Goal: Obtain resource: Download file/media

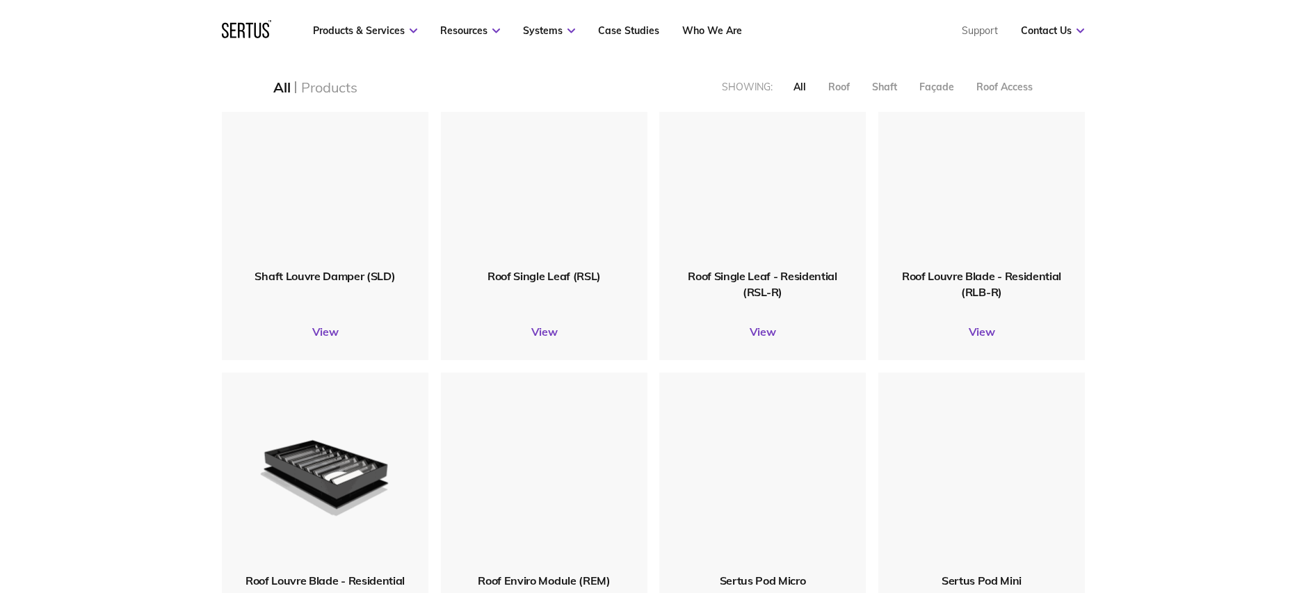
scroll to position [1837, 884]
click at [335, 269] on img at bounding box center [325, 168] width 166 height 205
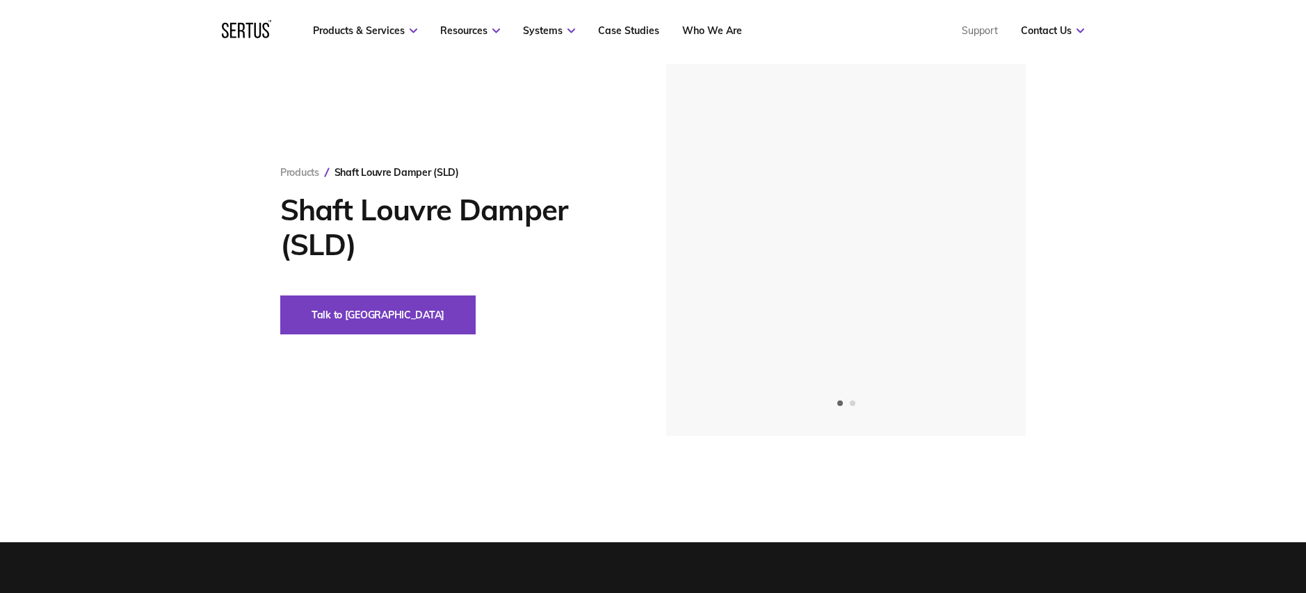
scroll to position [58, 0]
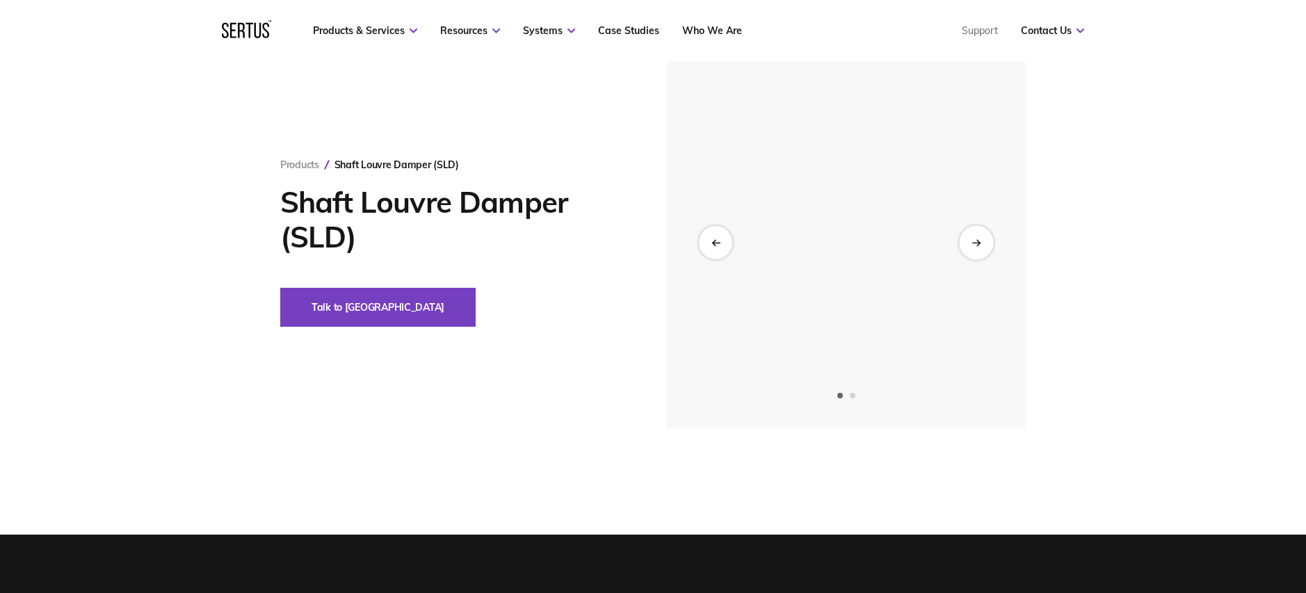
click at [984, 239] on div "Next slide" at bounding box center [976, 242] width 34 height 34
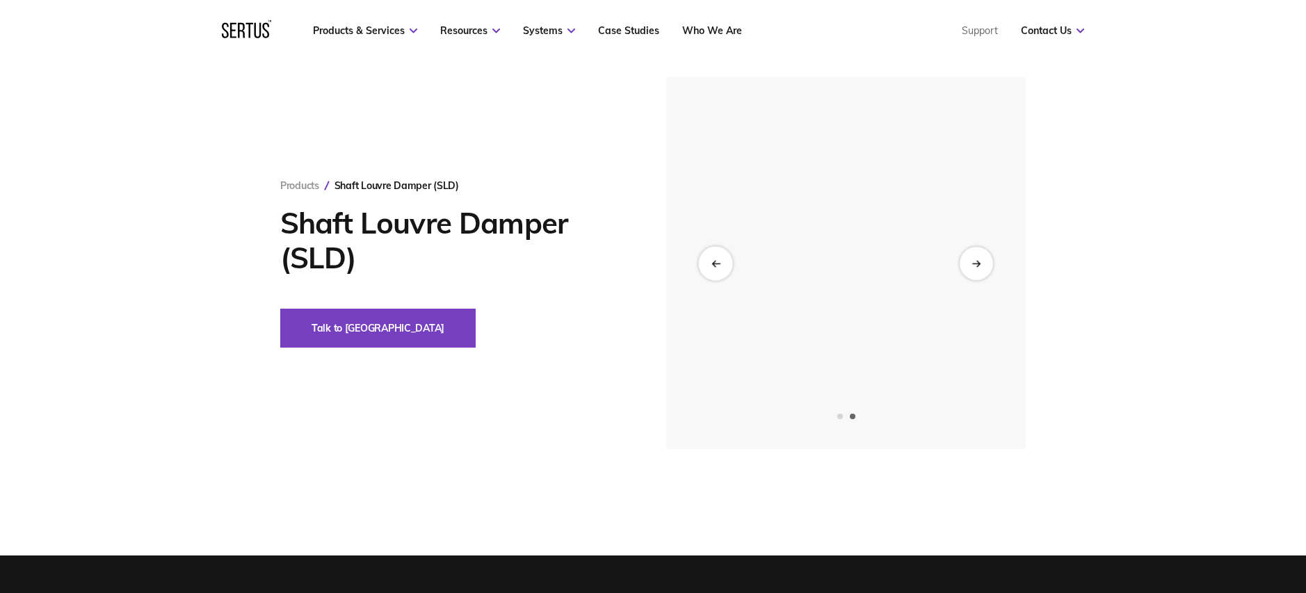
scroll to position [35, 0]
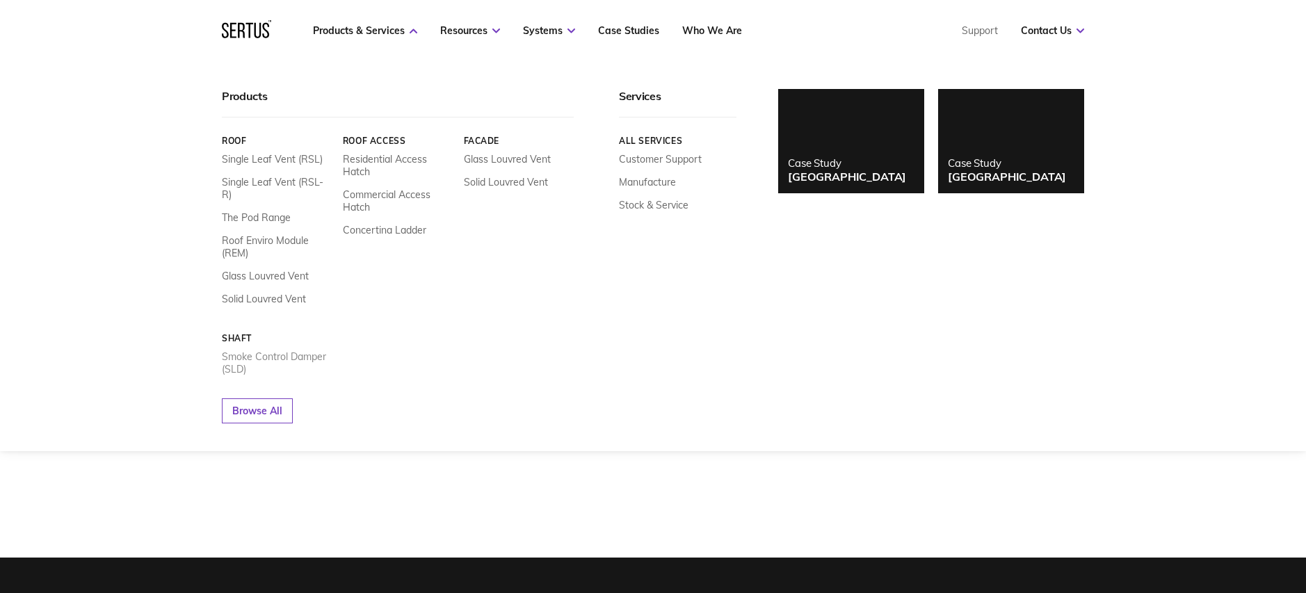
click at [289, 351] on link "Smoke Control Damper (SLD)" at bounding box center [277, 363] width 111 height 25
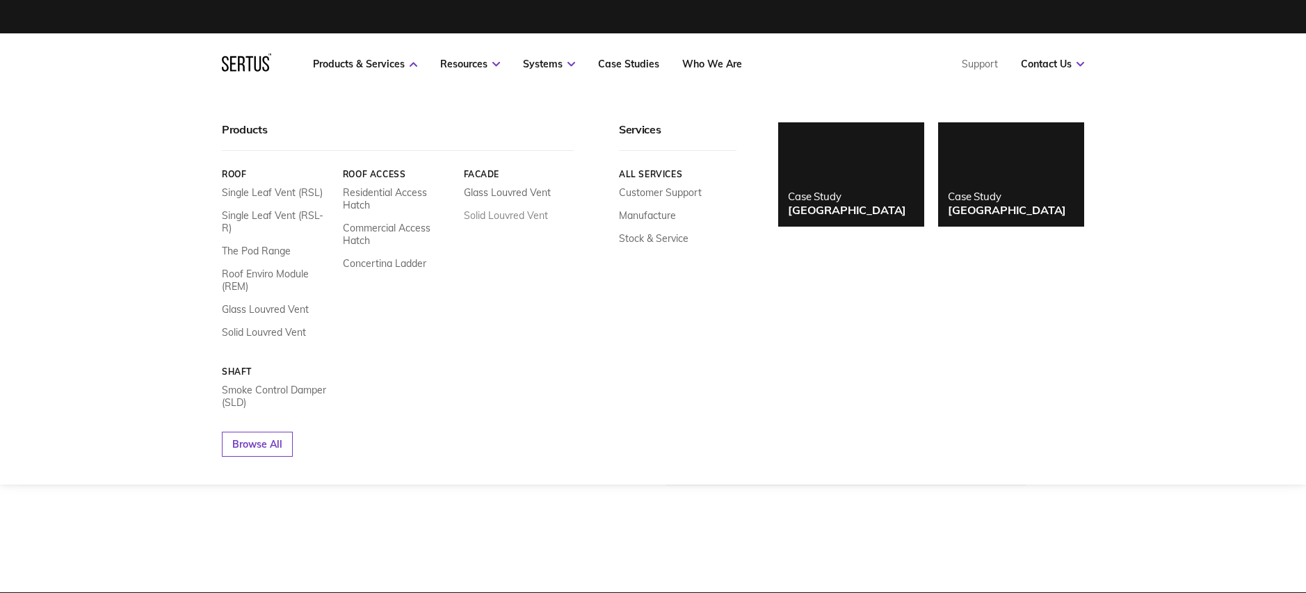
click at [506, 215] on link "Solid Louvred Vent" at bounding box center [506, 215] width 84 height 13
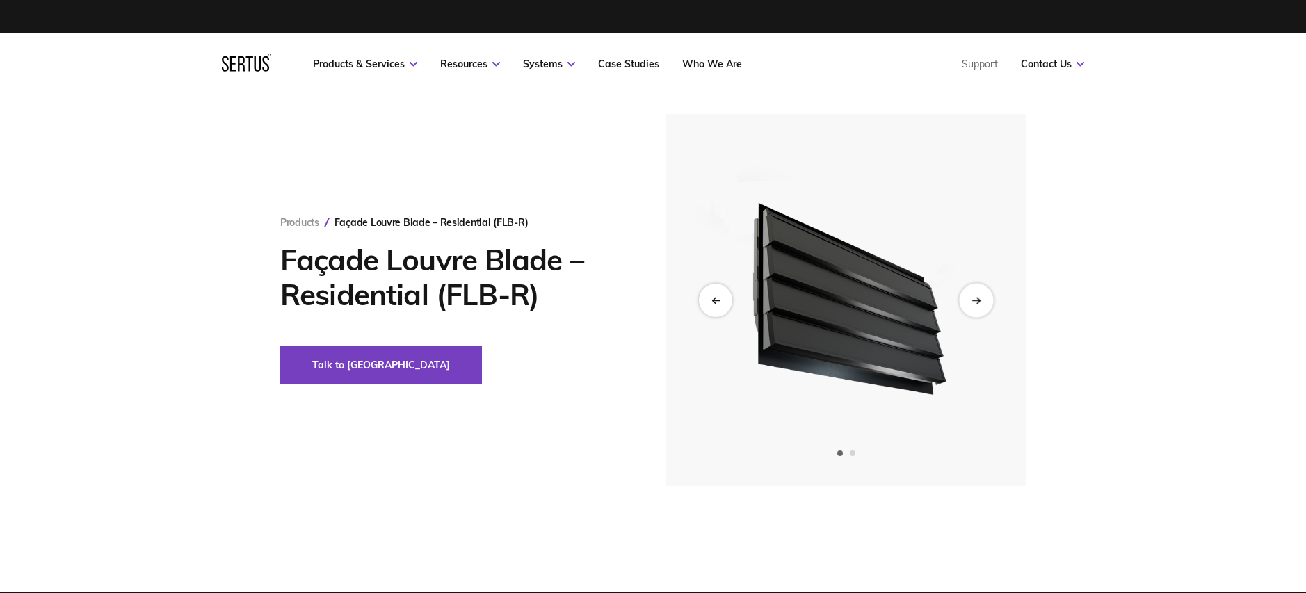
click at [986, 306] on div "Next slide" at bounding box center [976, 300] width 34 height 34
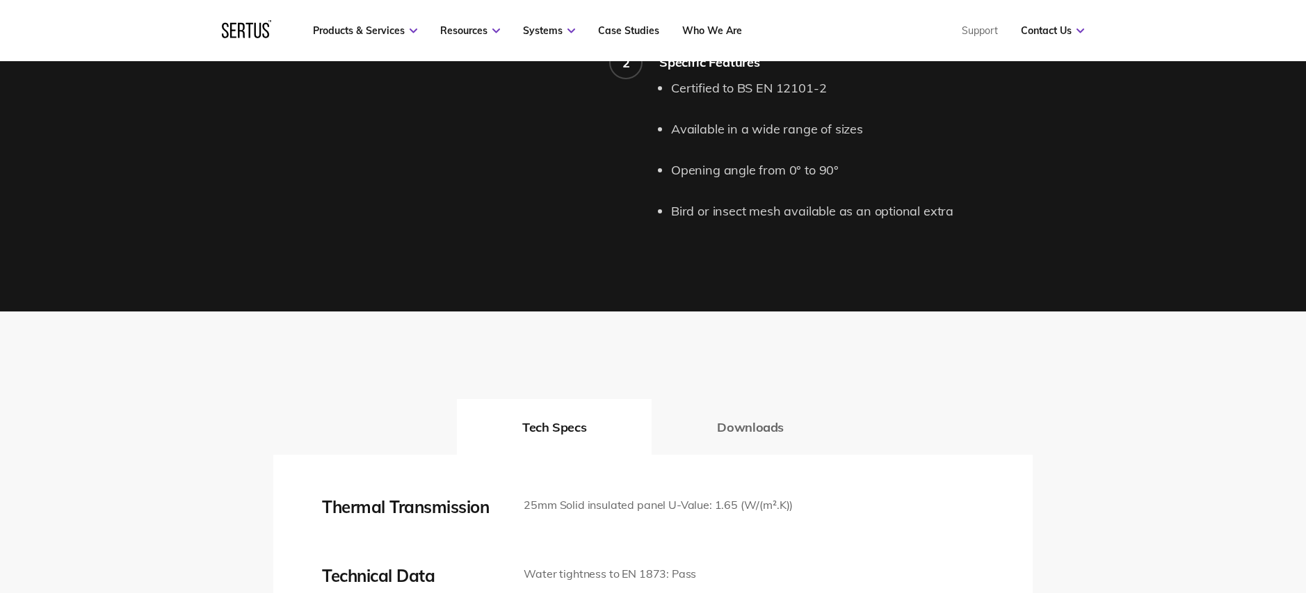
scroll to position [1613, 0]
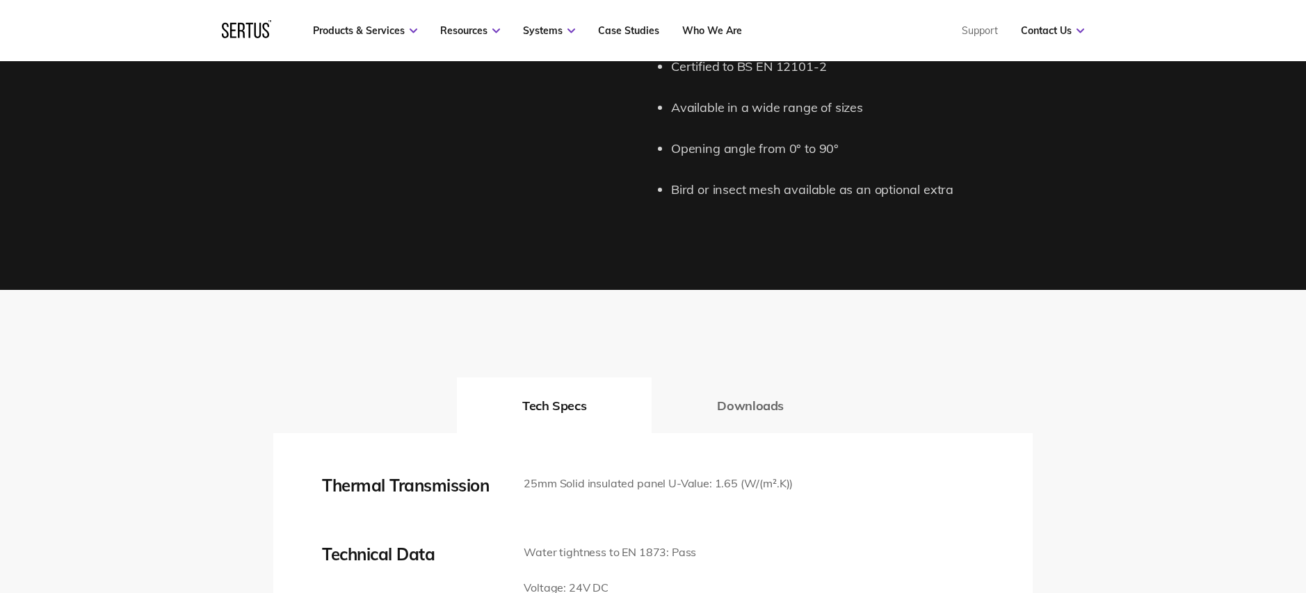
click at [743, 387] on button "Downloads" at bounding box center [751, 406] width 198 height 56
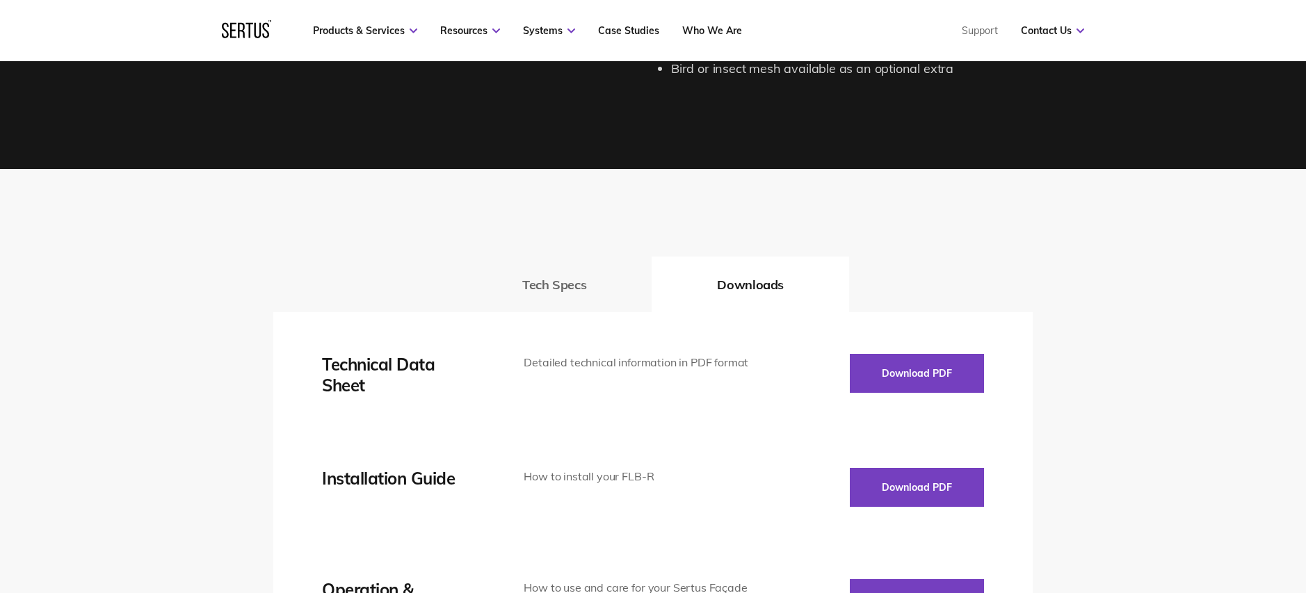
scroll to position [1739, 0]
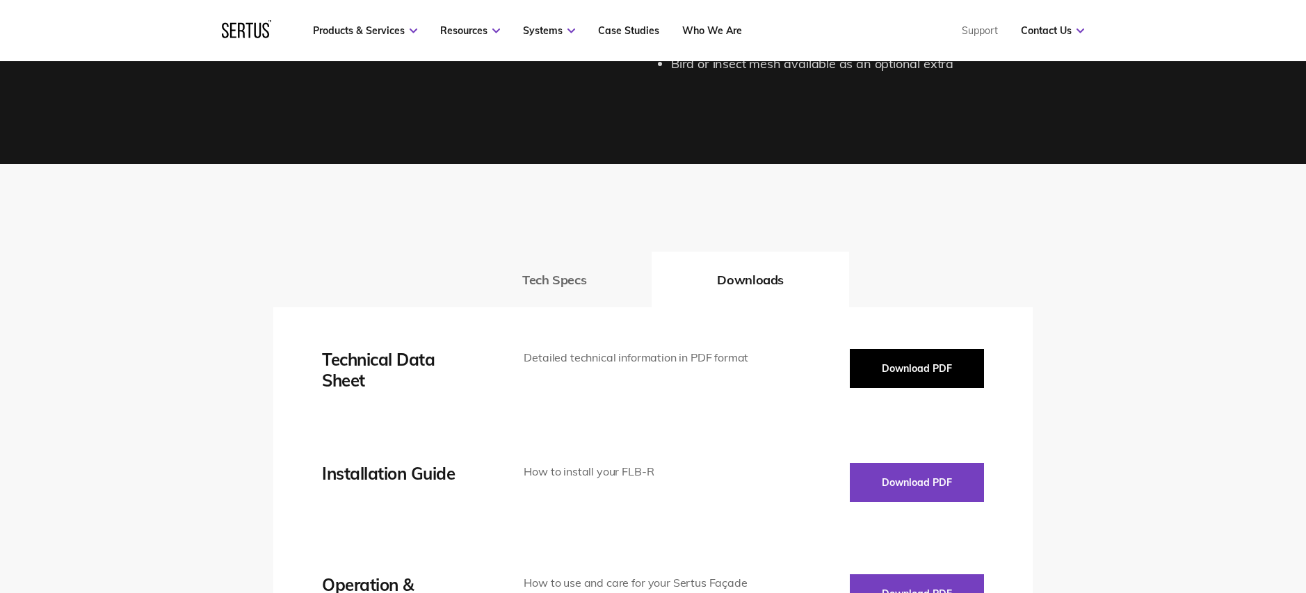
click at [878, 349] on button "Download PDF" at bounding box center [917, 368] width 134 height 39
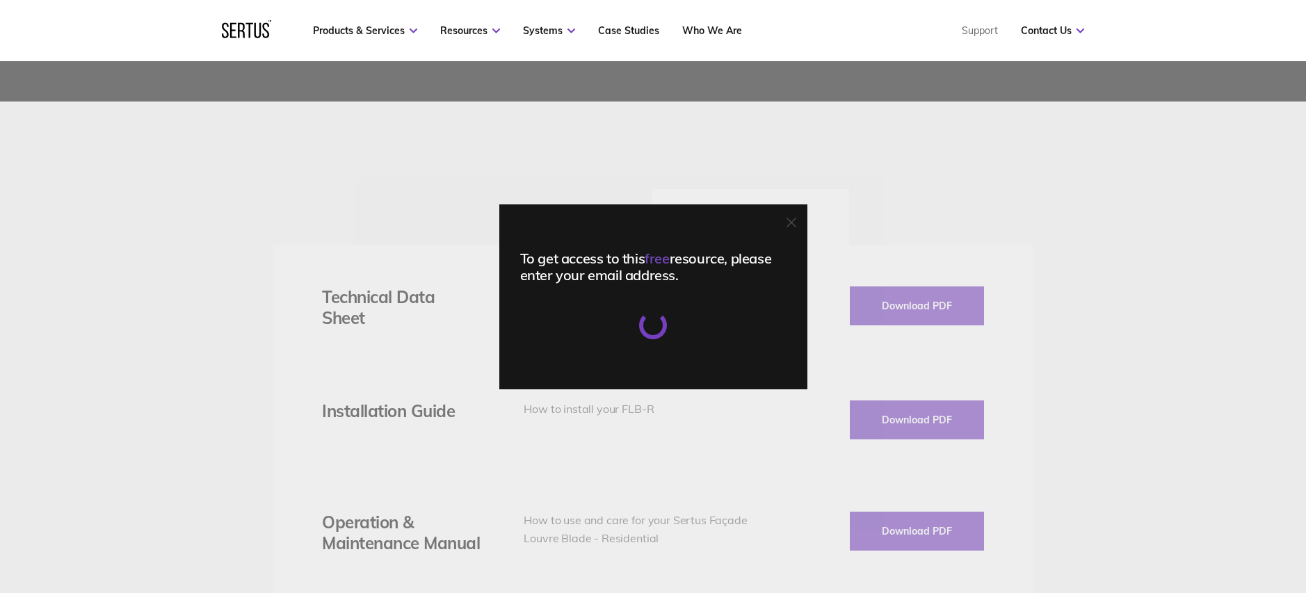
scroll to position [1815, 0]
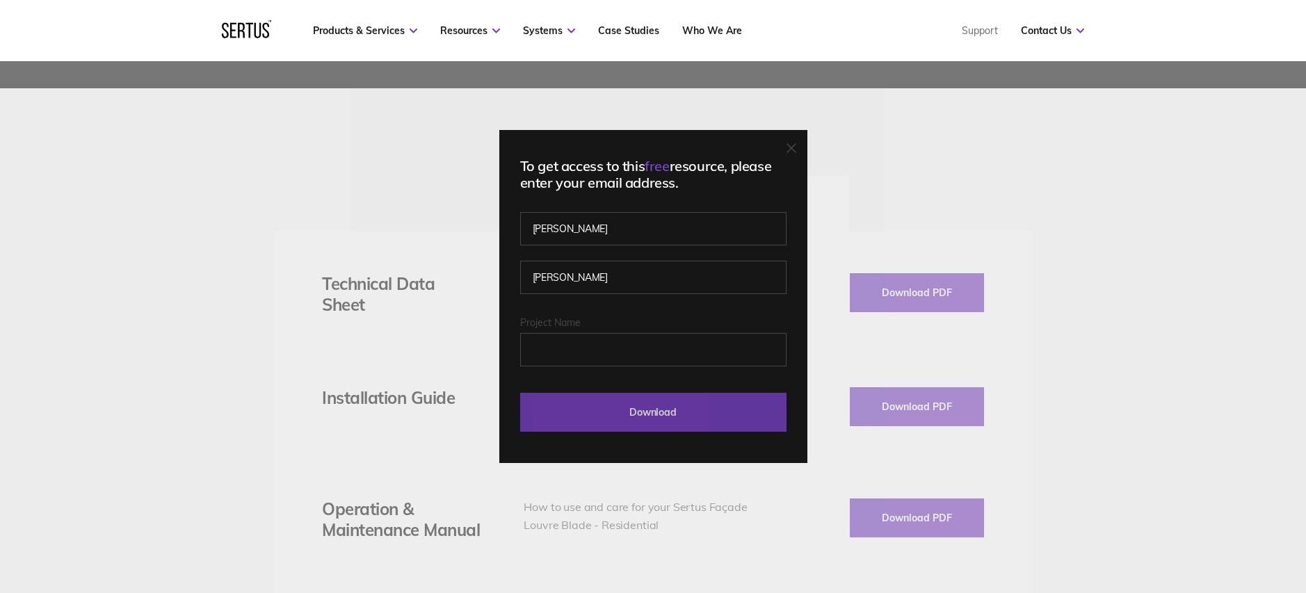
click at [701, 408] on input "Download" at bounding box center [653, 412] width 266 height 39
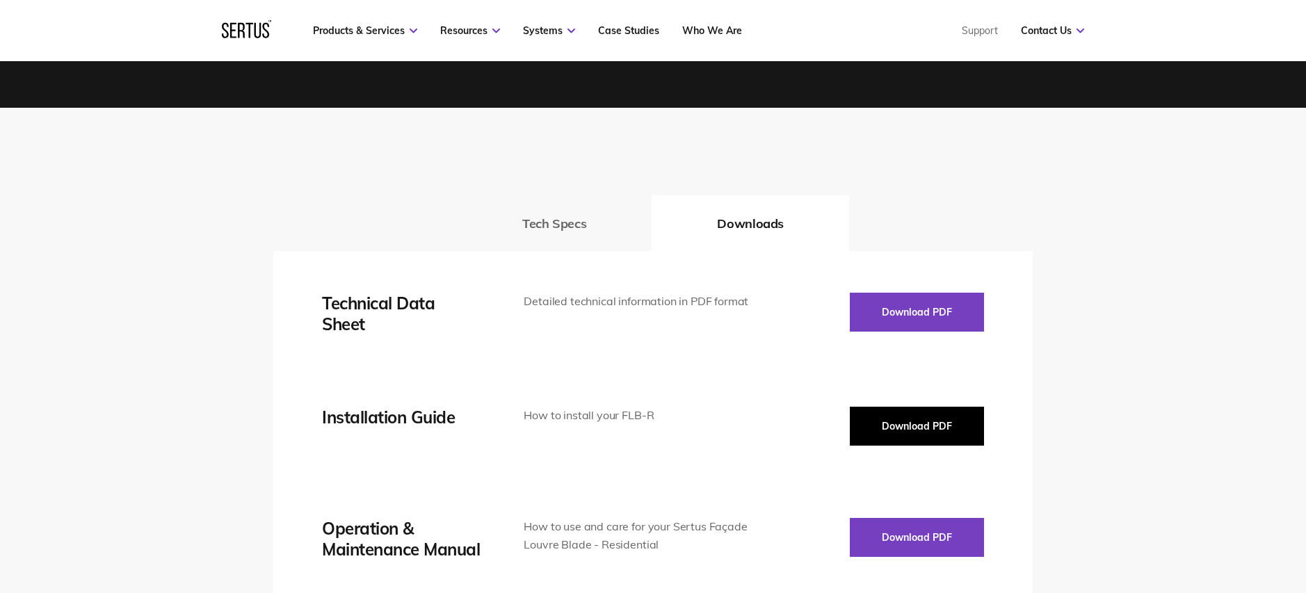
scroll to position [1825, 0]
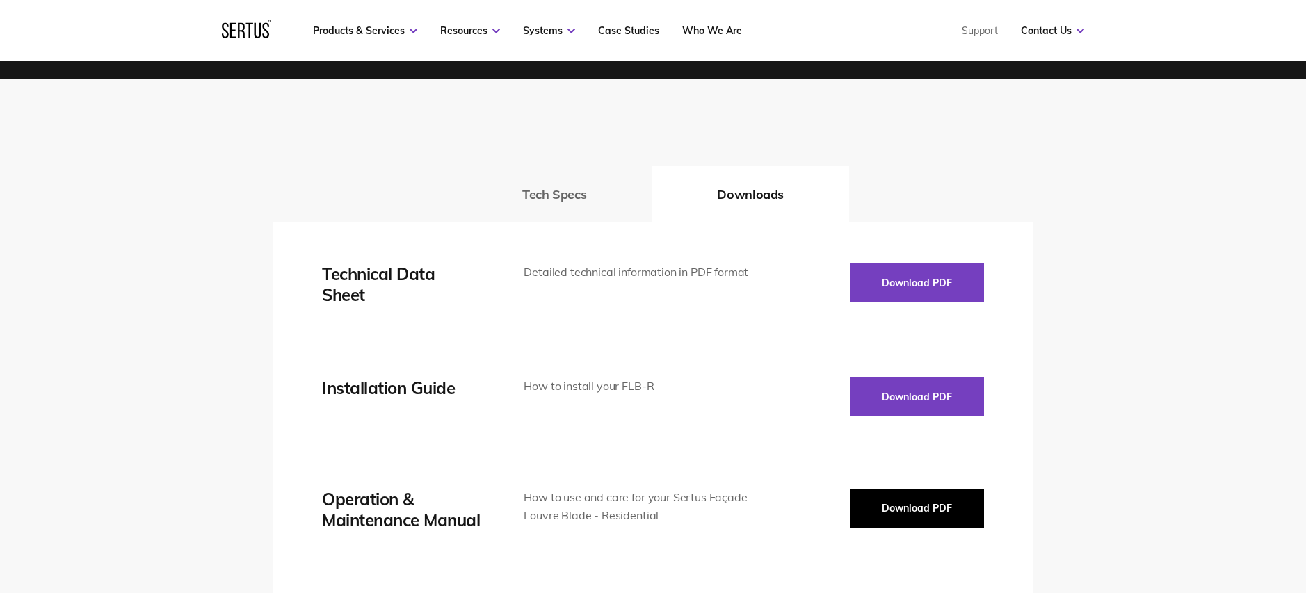
click at [947, 504] on button "Download PDF" at bounding box center [917, 508] width 134 height 39
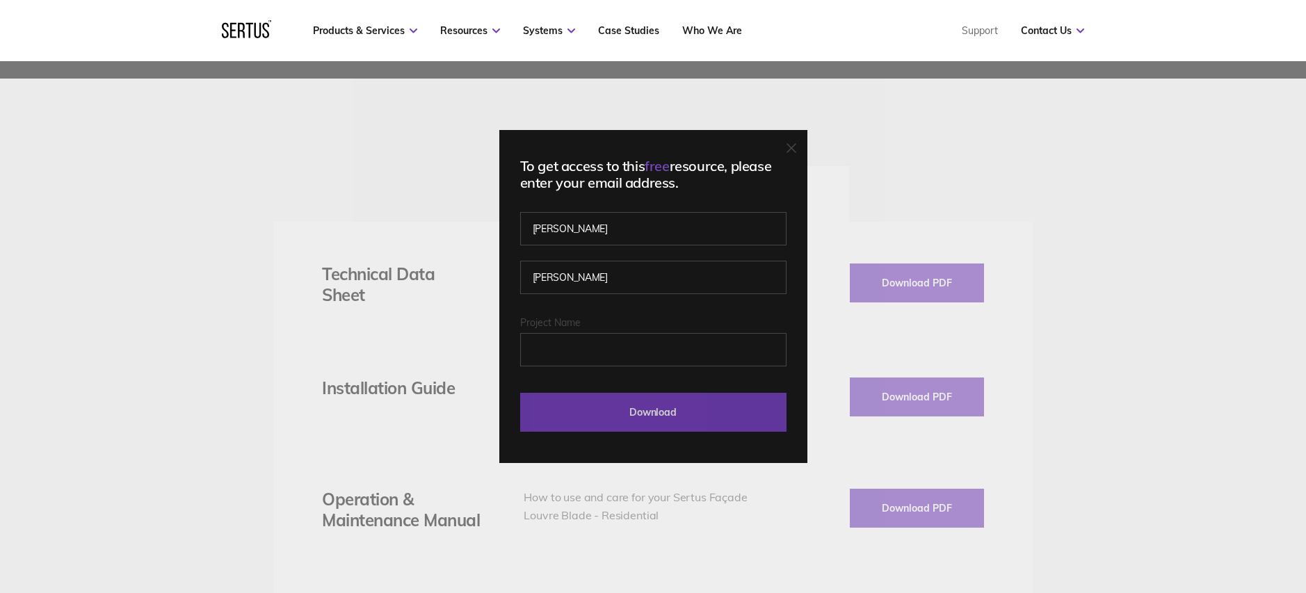
drag, startPoint x: 712, startPoint y: 413, endPoint x: 722, endPoint y: 413, distance: 10.5
click at [712, 413] on input "Download" at bounding box center [653, 412] width 266 height 39
click at [657, 419] on input "Download" at bounding box center [653, 412] width 266 height 39
click at [700, 402] on input "Download" at bounding box center [653, 412] width 266 height 39
click at [699, 402] on input "Download" at bounding box center [653, 412] width 266 height 39
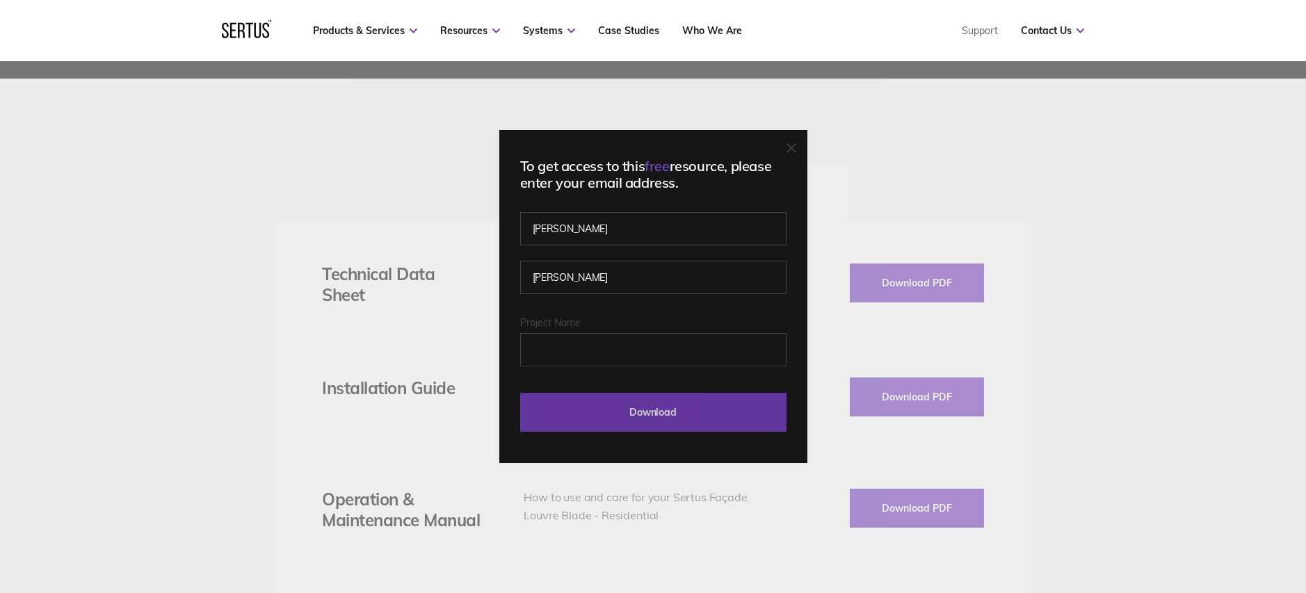
click at [699, 403] on input "Download" at bounding box center [653, 412] width 266 height 39
click at [797, 152] on icon at bounding box center [792, 148] width 10 height 10
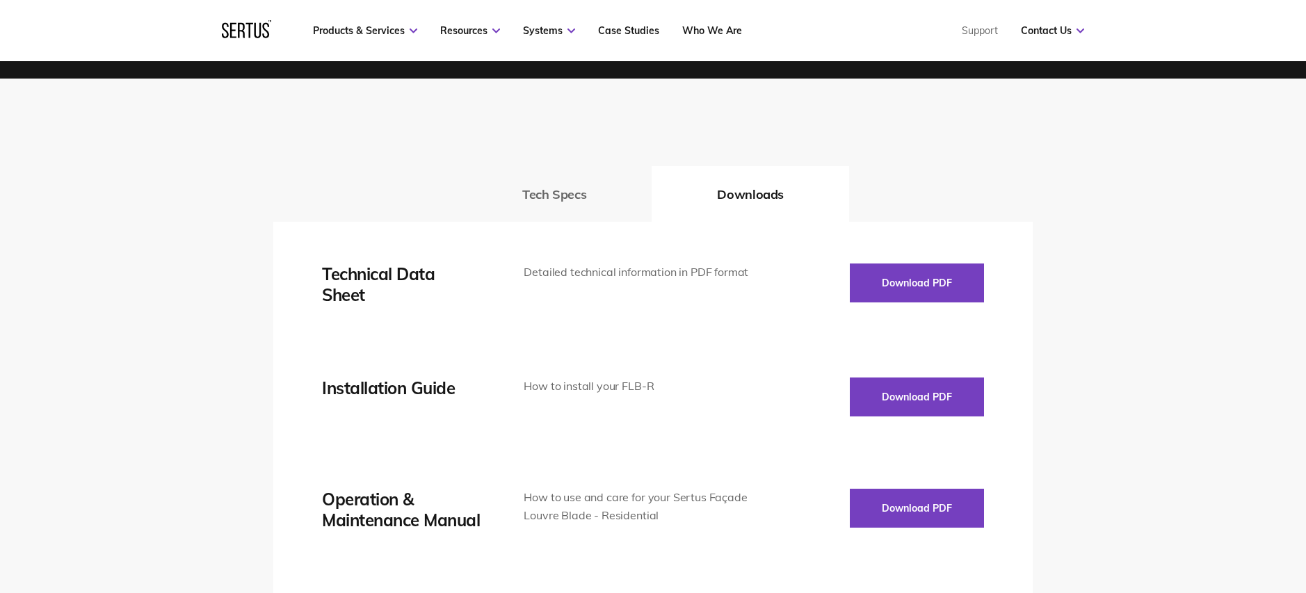
click at [1119, 207] on div "Tech Specs Downloads Thermal Transmission 25mm Solid insulated panel U-Value: 1…" at bounding box center [653, 414] width 1306 height 671
click at [936, 264] on button "Download PDF" at bounding box center [917, 283] width 134 height 39
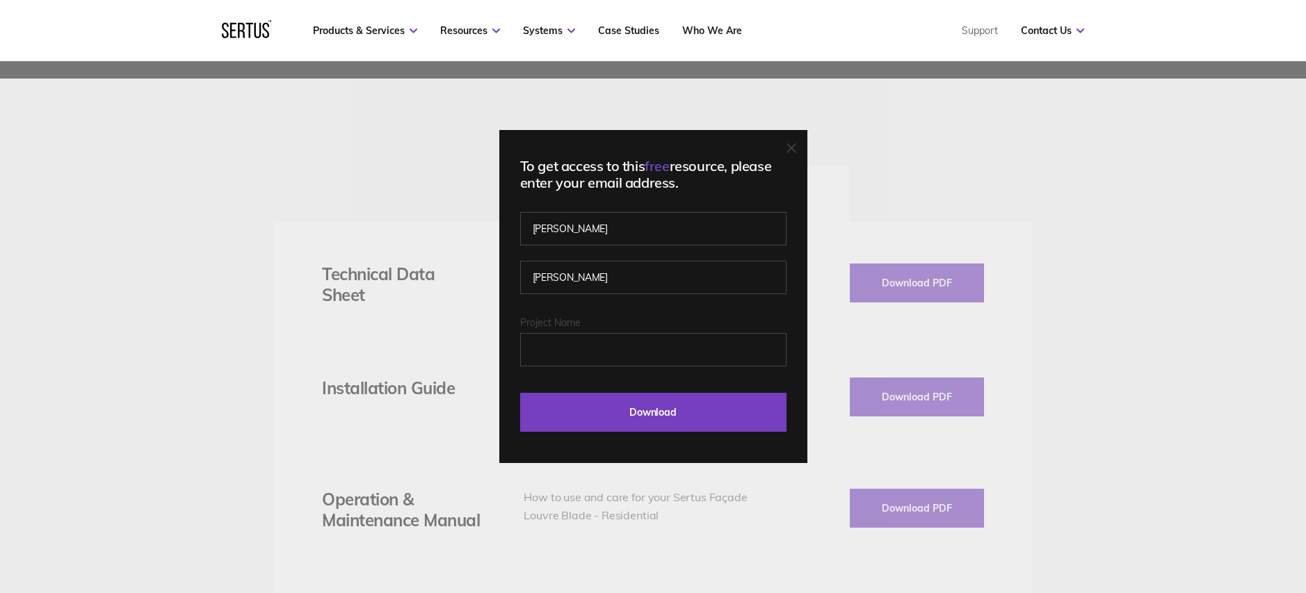
click at [778, 389] on form "Gareth Doolan Last Download - Product Last Download - Category Project Name Dow…" at bounding box center [653, 325] width 266 height 213
click at [776, 401] on input "Download" at bounding box center [653, 412] width 266 height 39
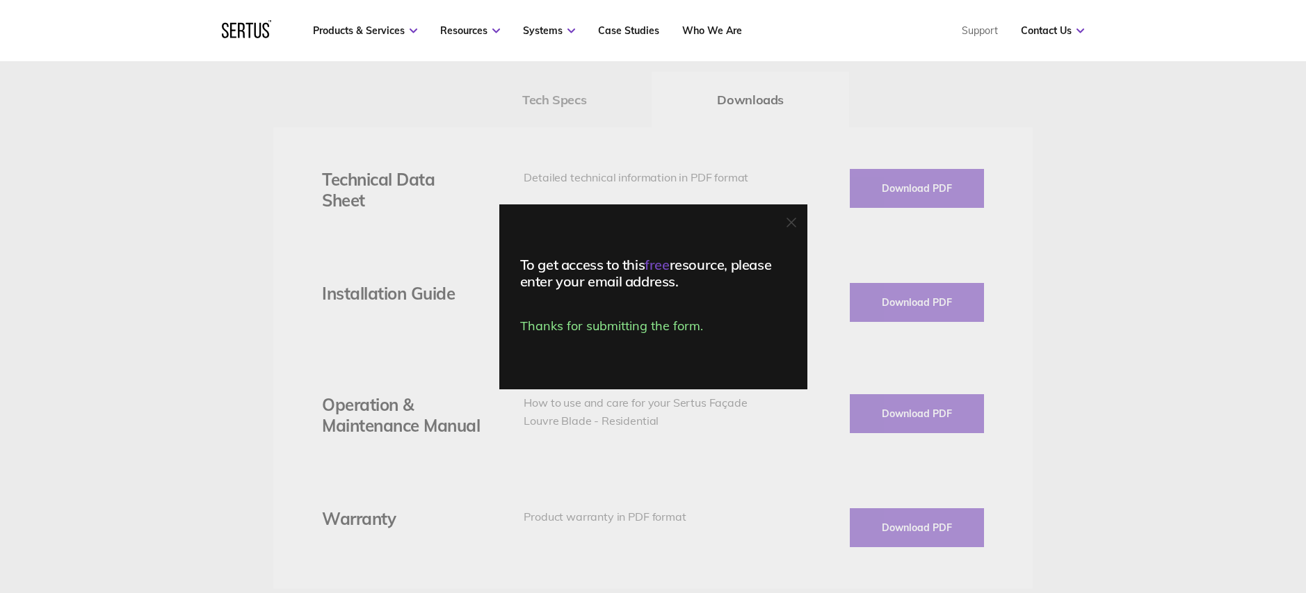
scroll to position [1920, 0]
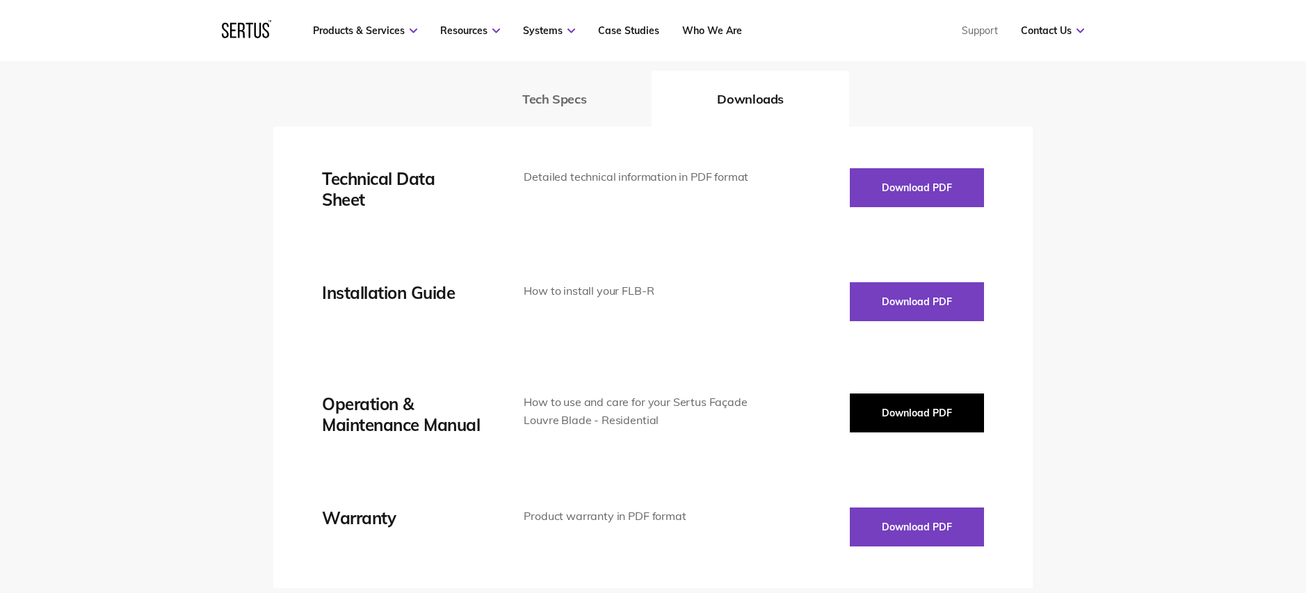
click at [927, 397] on button "Download PDF" at bounding box center [917, 413] width 134 height 39
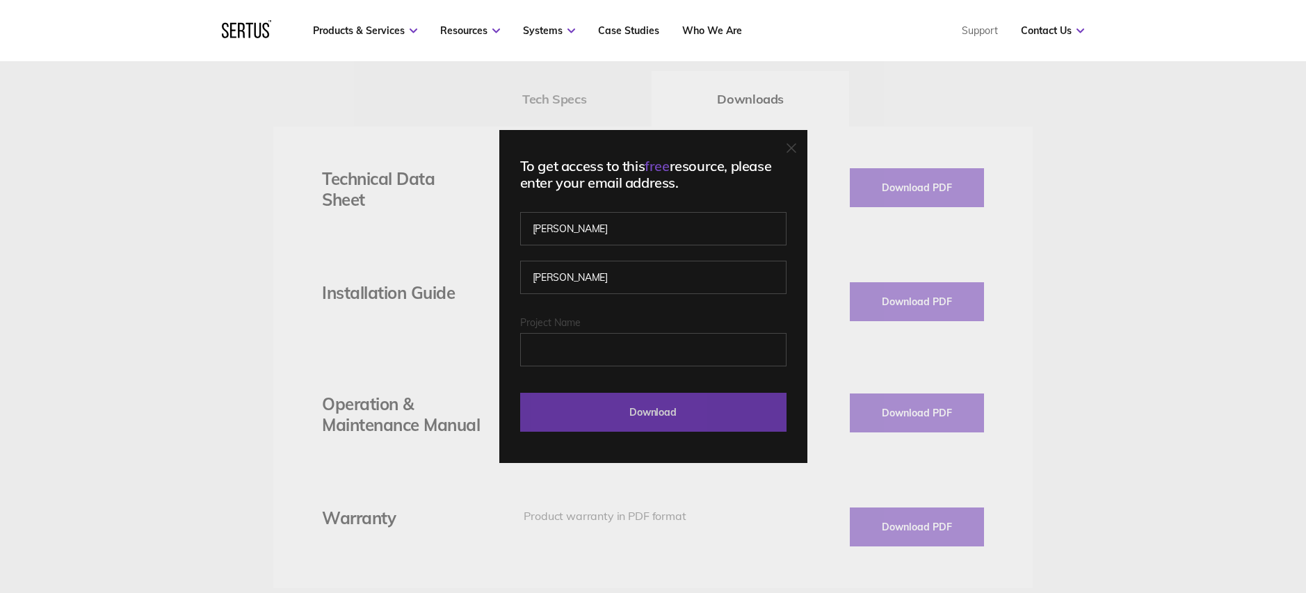
click at [676, 422] on input "Download" at bounding box center [653, 412] width 266 height 39
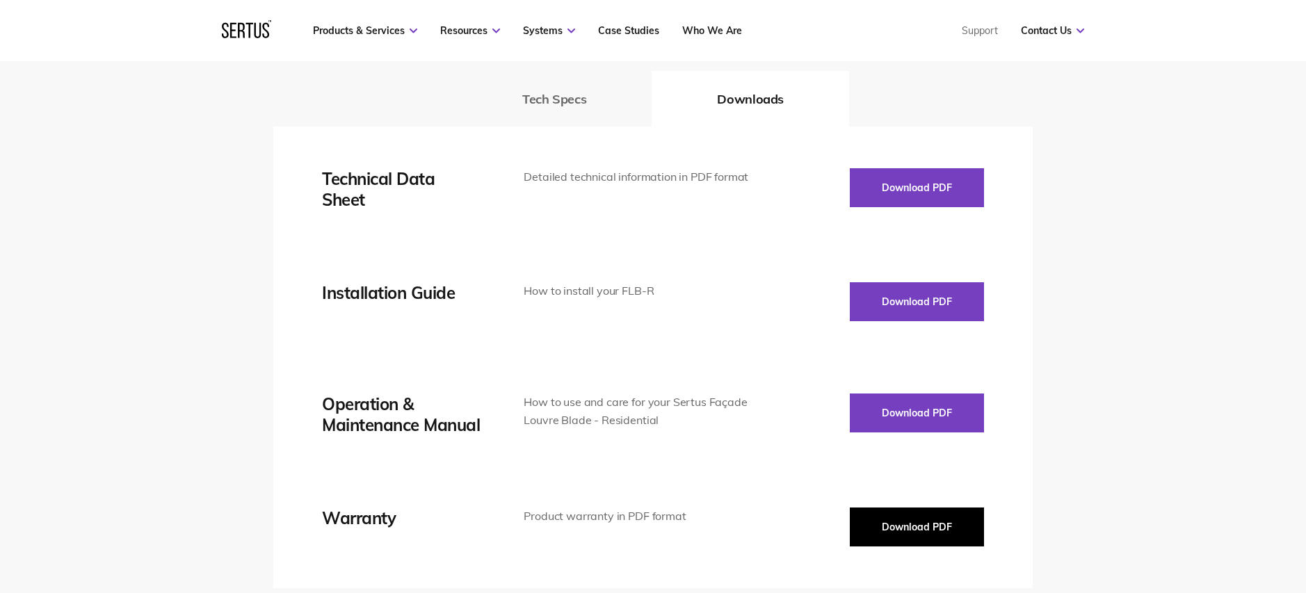
click at [899, 513] on button "Download PDF" at bounding box center [917, 527] width 134 height 39
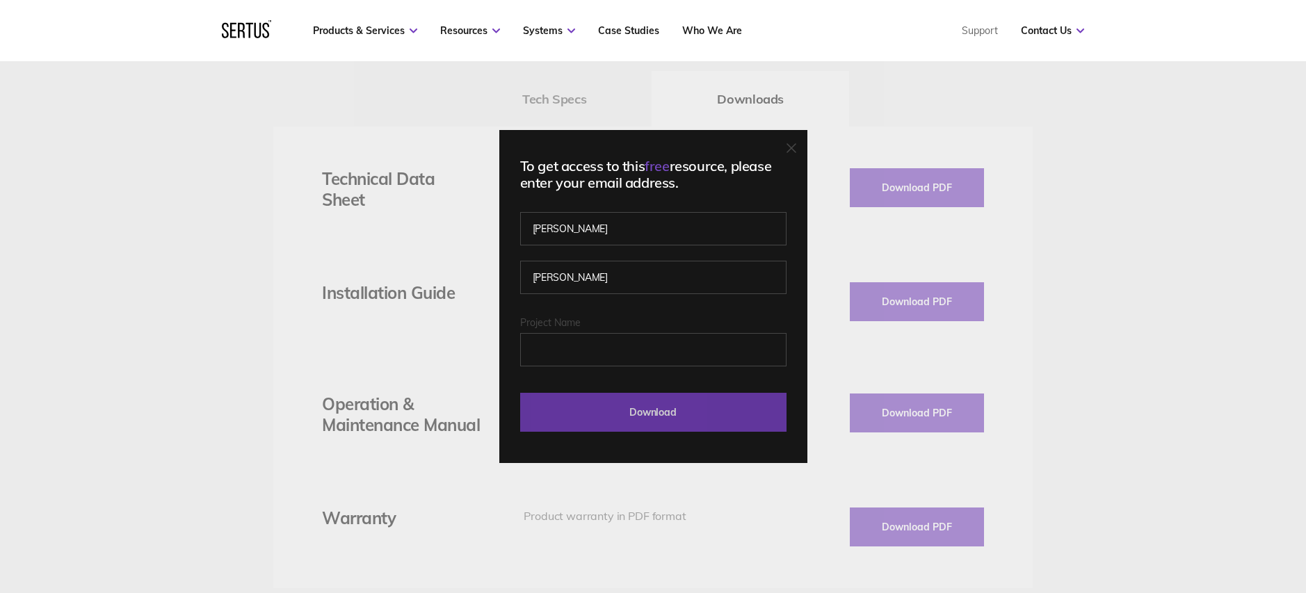
click at [646, 414] on input "Download" at bounding box center [653, 412] width 266 height 39
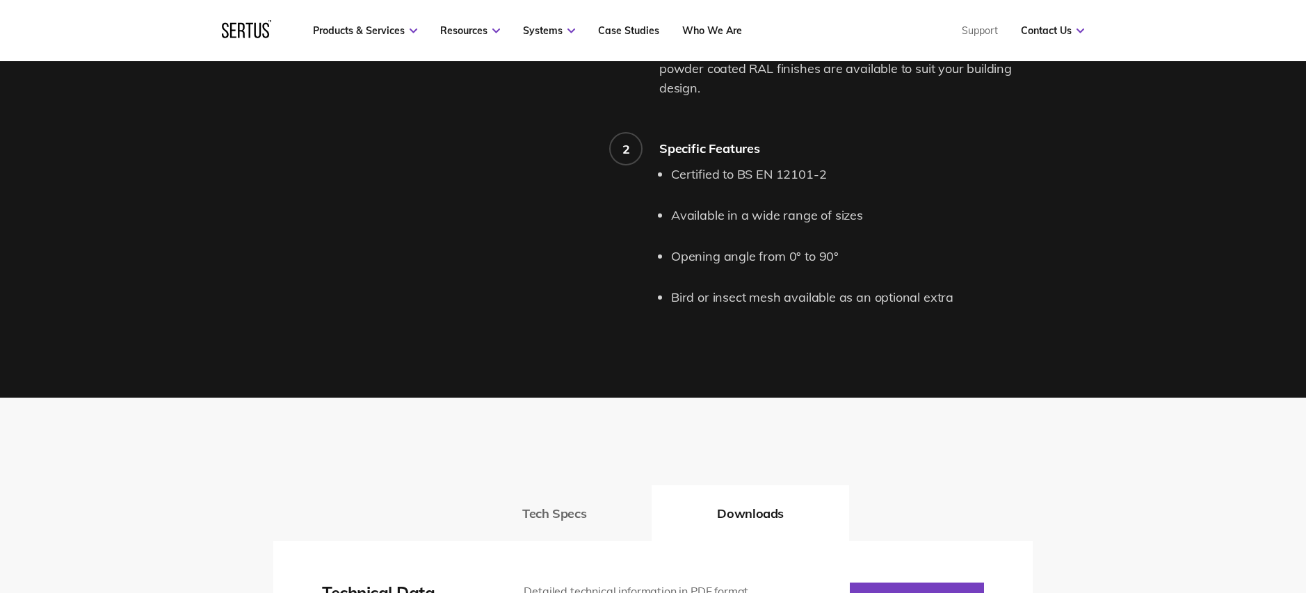
scroll to position [1489, 0]
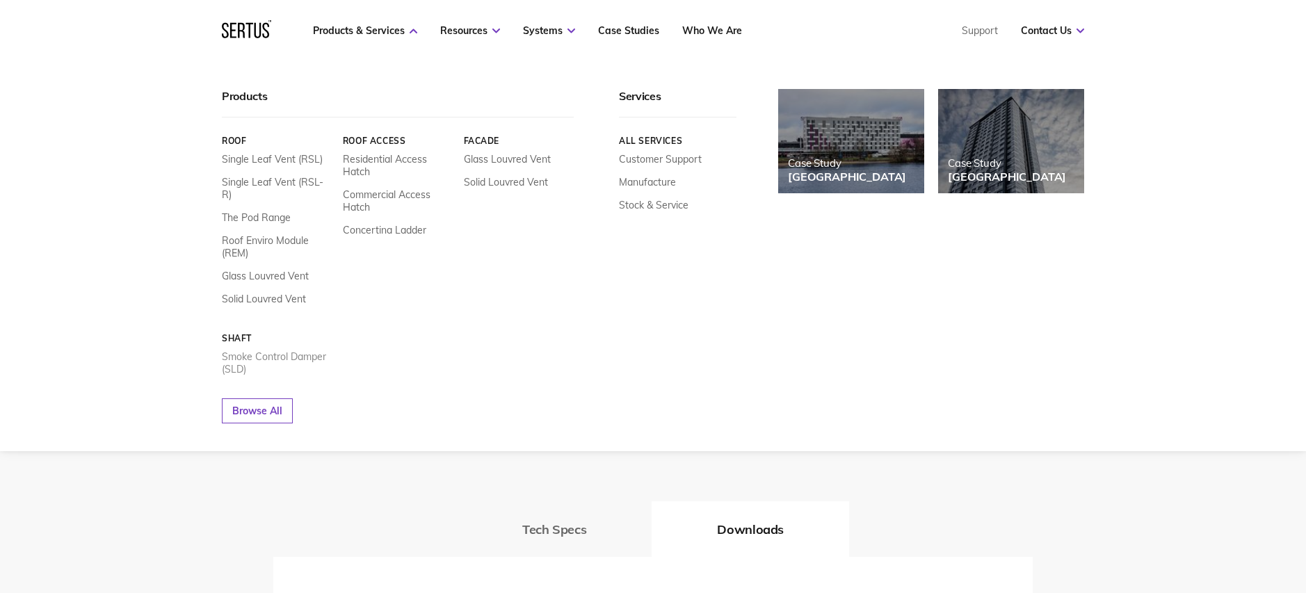
click at [250, 351] on link "Smoke Control Damper (SLD)" at bounding box center [277, 363] width 111 height 25
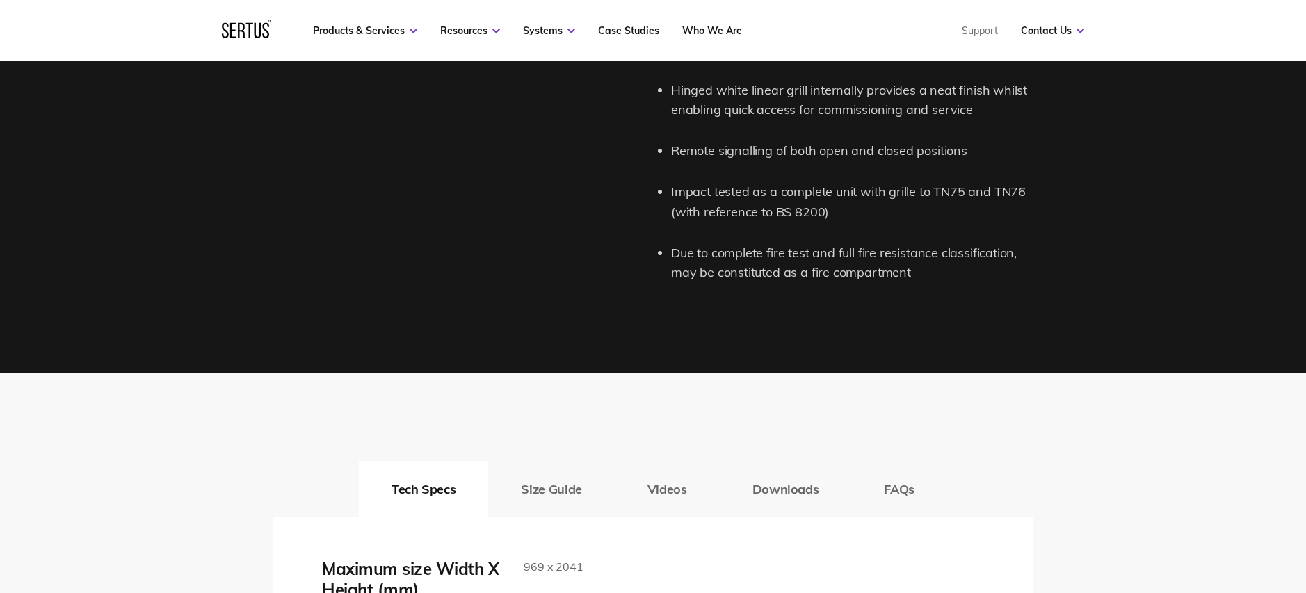
scroll to position [2044, 0]
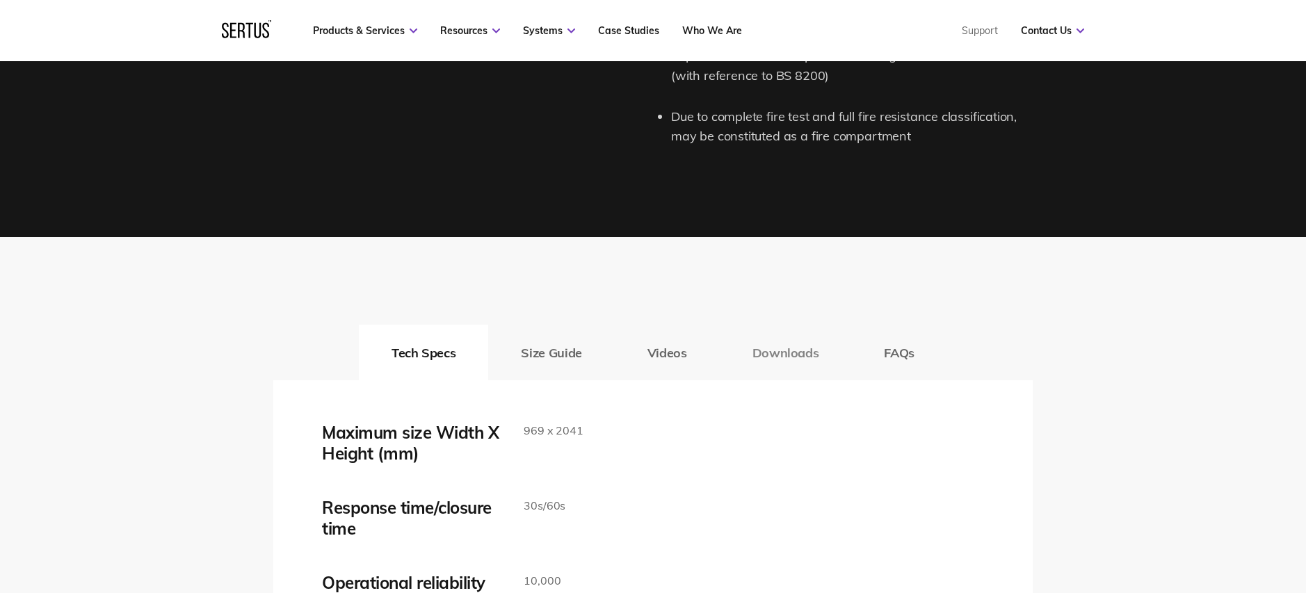
click at [758, 346] on button "Downloads" at bounding box center [786, 353] width 132 height 56
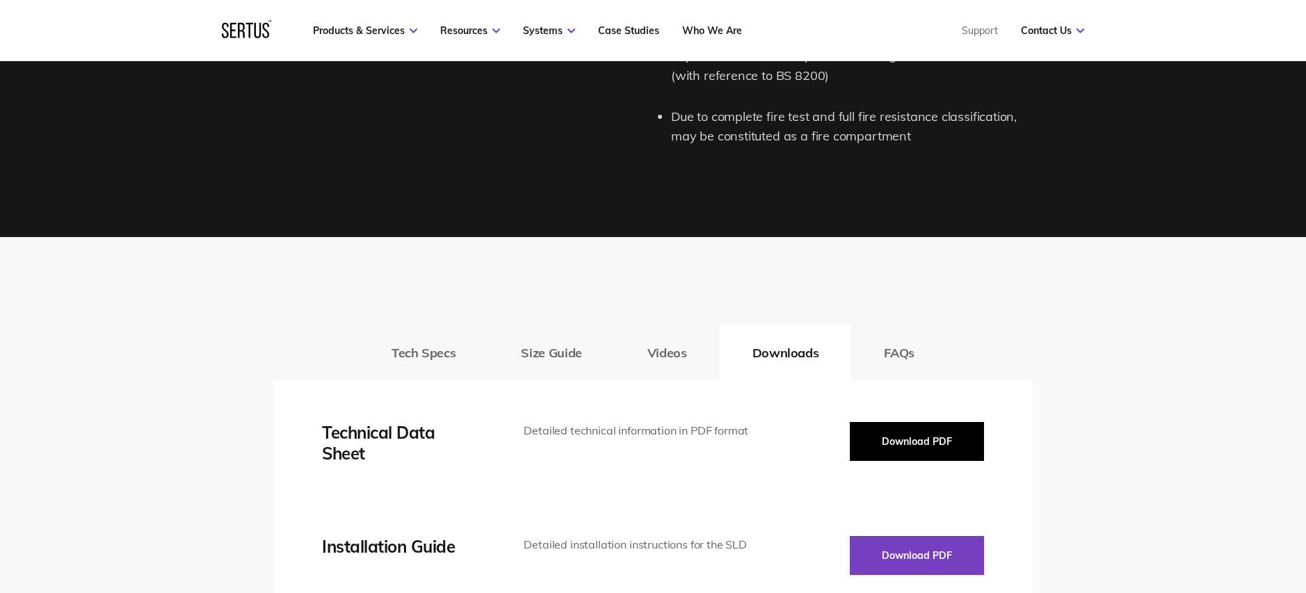
scroll to position [2044, 0]
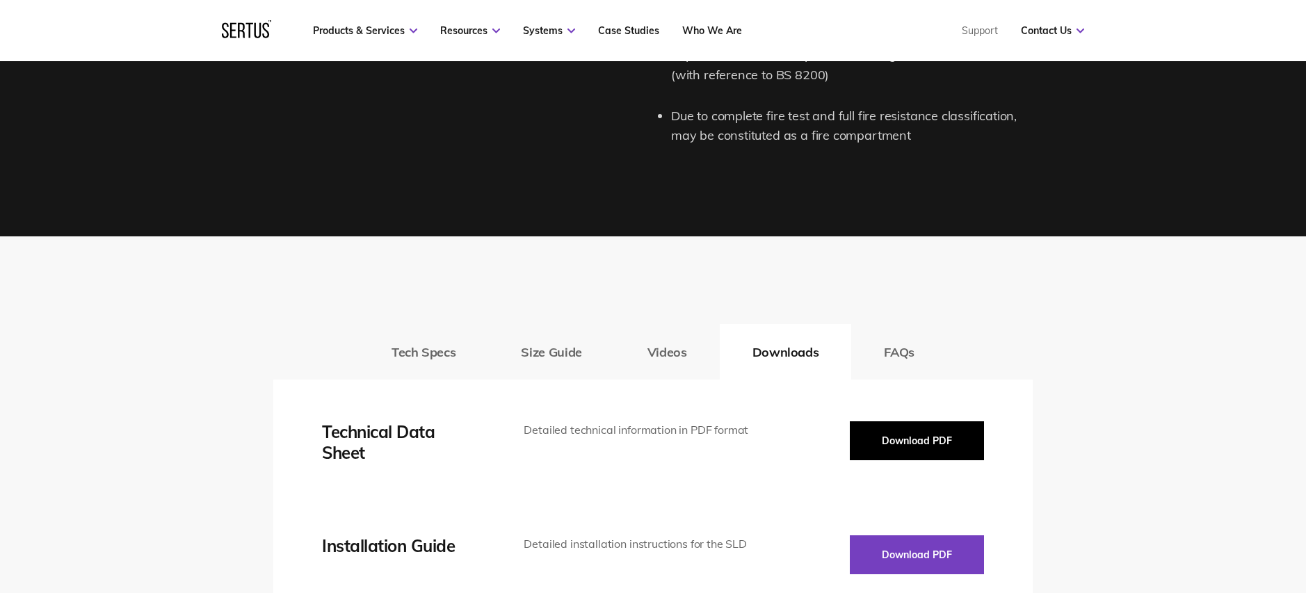
click at [870, 434] on button "Download PDF" at bounding box center [917, 441] width 134 height 39
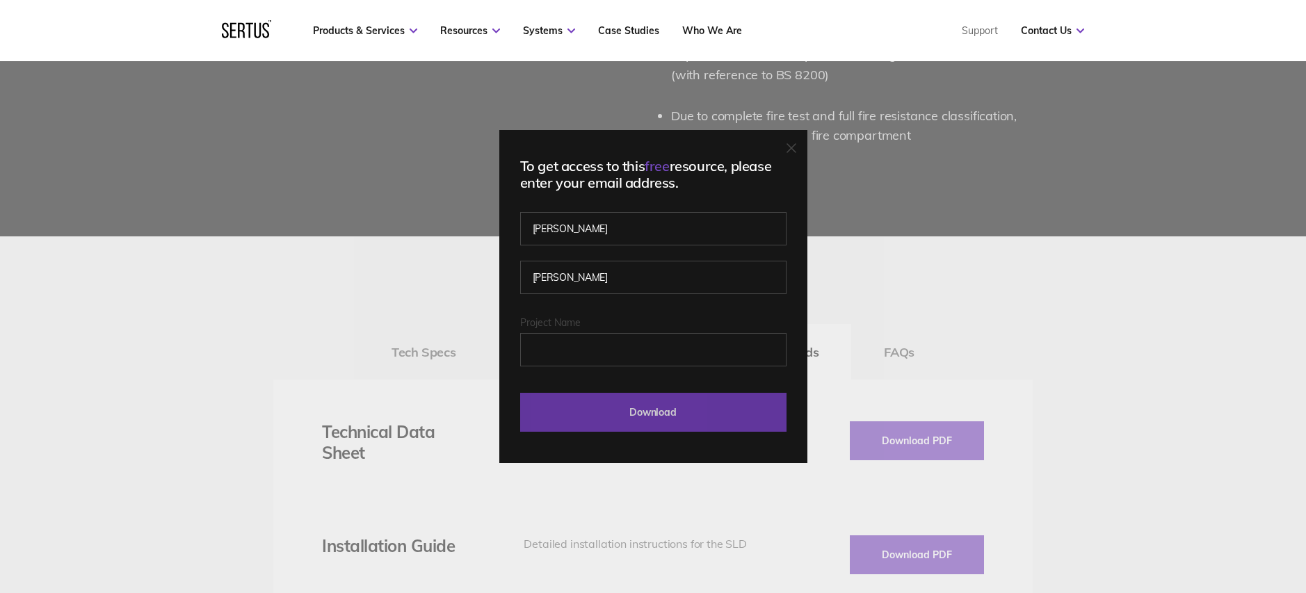
click at [768, 404] on input "Download" at bounding box center [653, 412] width 266 height 39
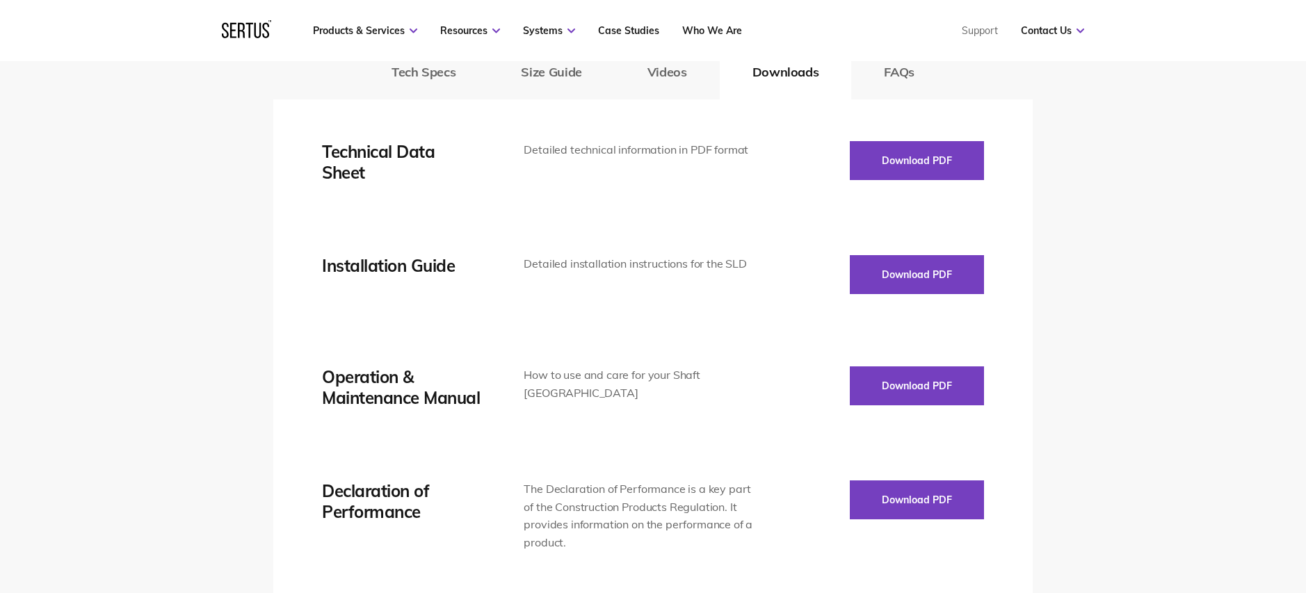
scroll to position [2337, 0]
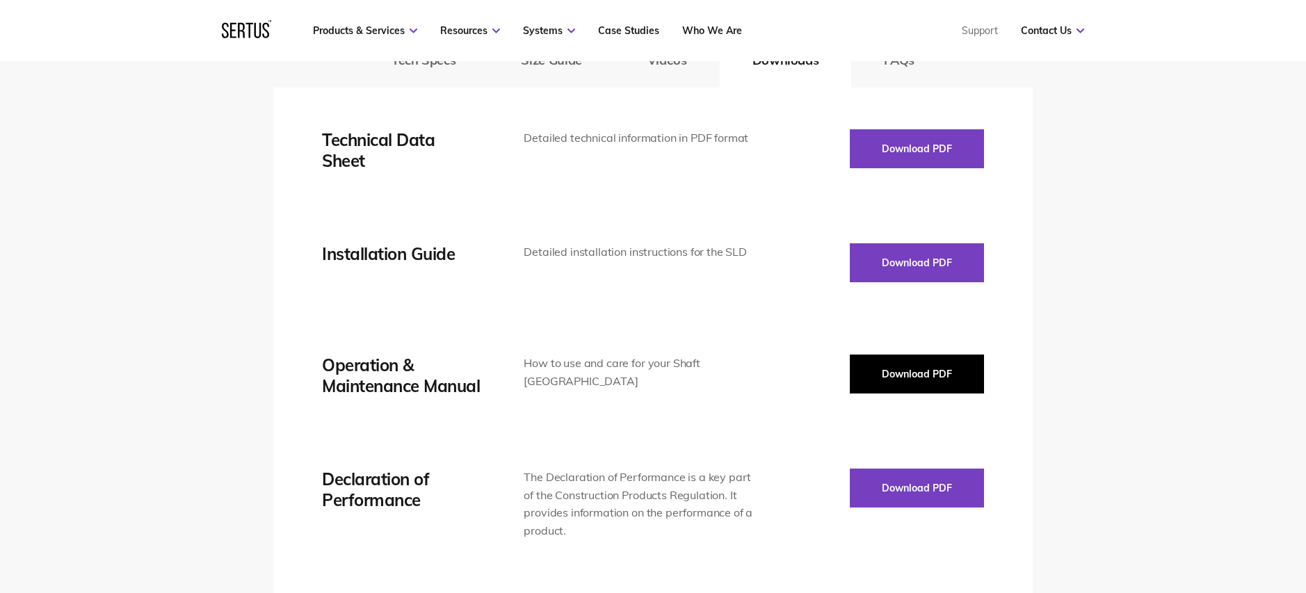
click at [906, 374] on button "Download PDF" at bounding box center [917, 374] width 134 height 39
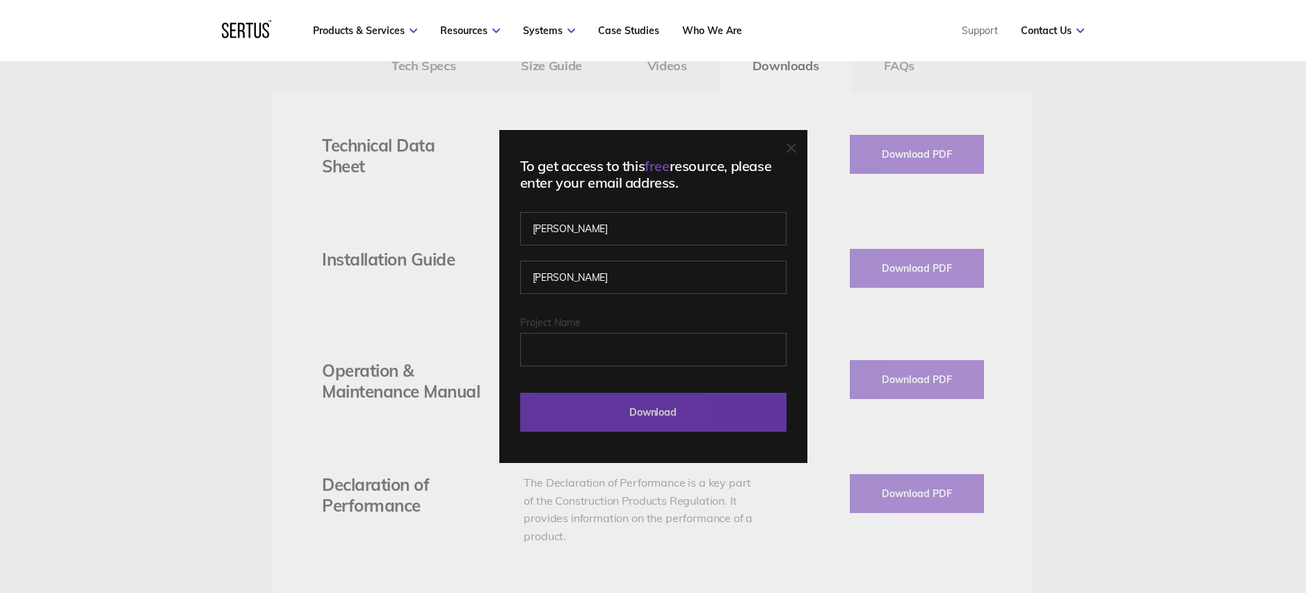
click at [746, 405] on input "Download" at bounding box center [653, 412] width 266 height 39
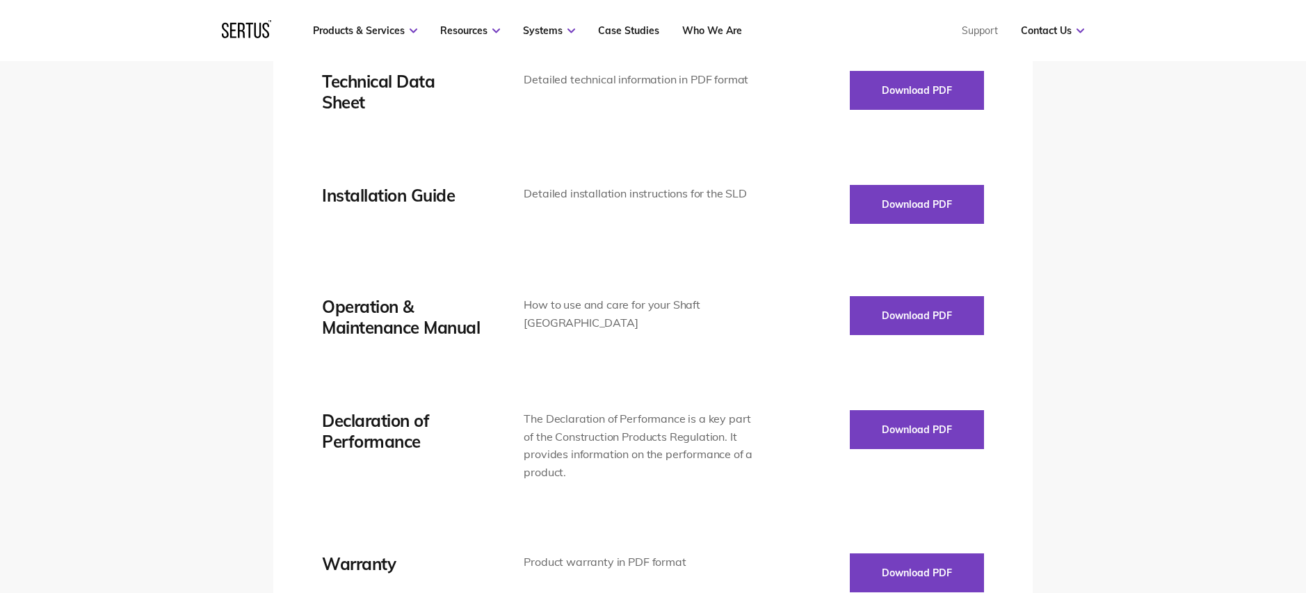
scroll to position [2414, 0]
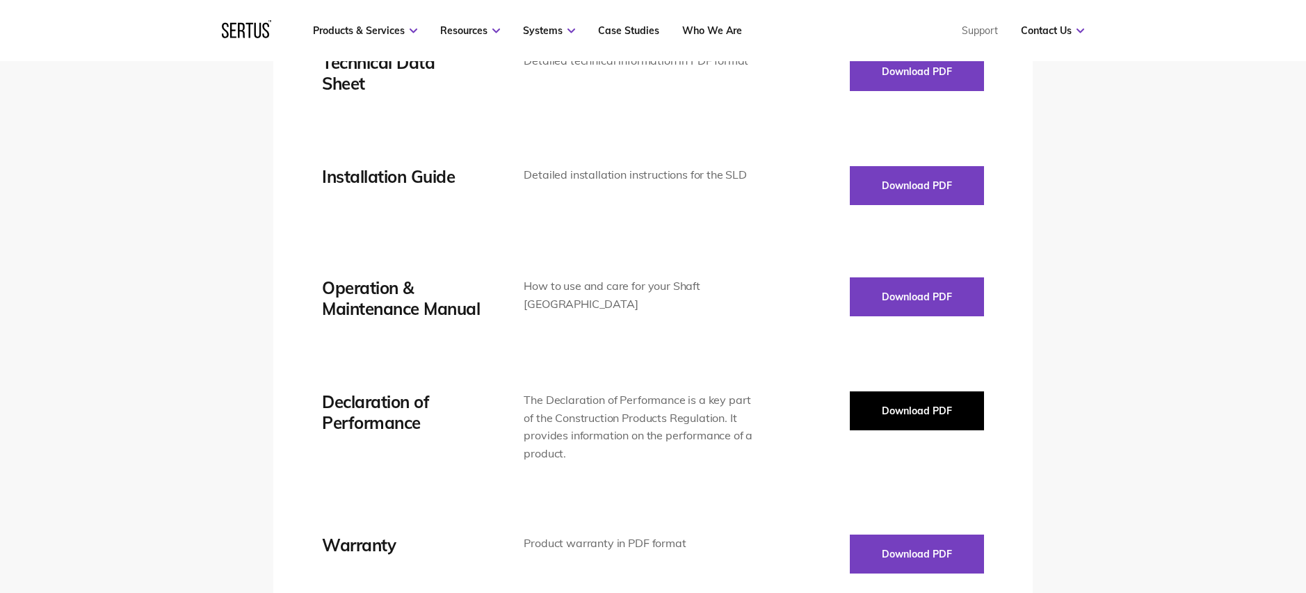
click at [935, 415] on button "Download PDF" at bounding box center [917, 411] width 134 height 39
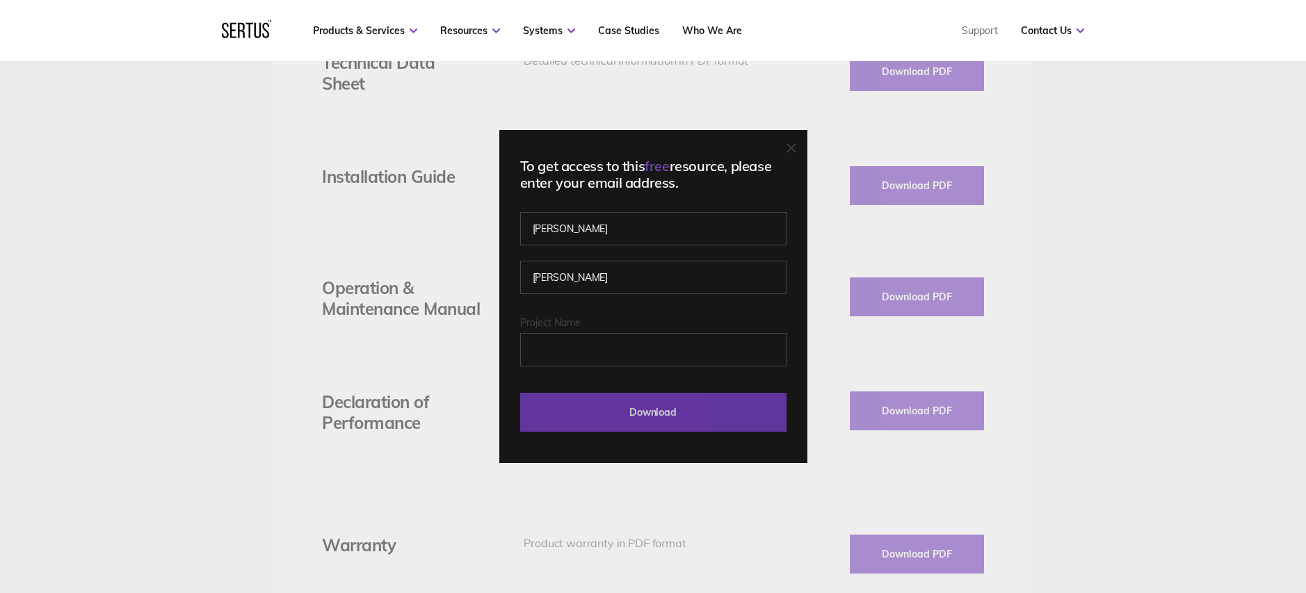
drag, startPoint x: 714, startPoint y: 419, endPoint x: 740, endPoint y: 425, distance: 26.3
click at [715, 419] on input "Download" at bounding box center [653, 412] width 266 height 39
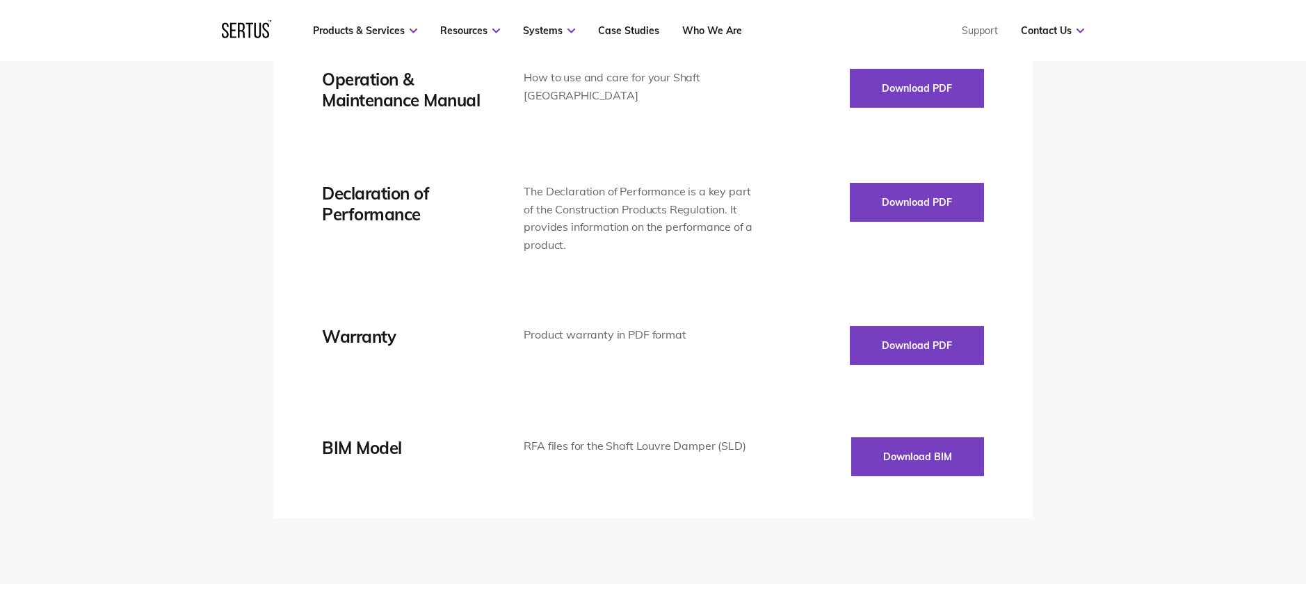
scroll to position [2633, 0]
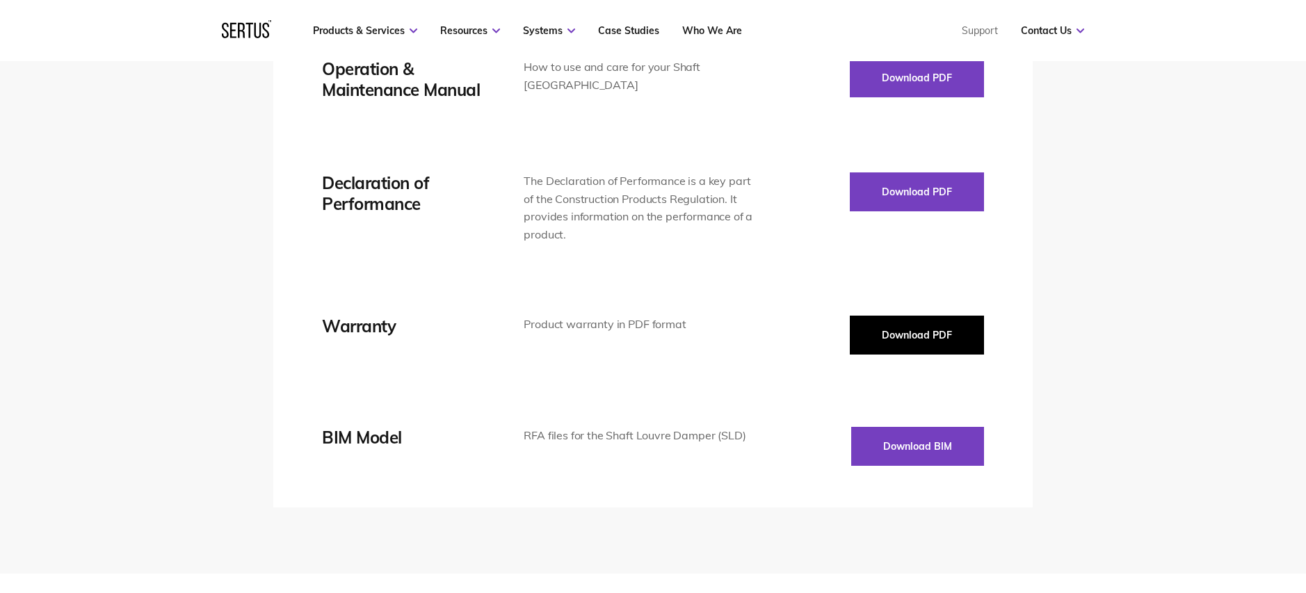
click at [898, 337] on button "Download PDF" at bounding box center [917, 335] width 134 height 39
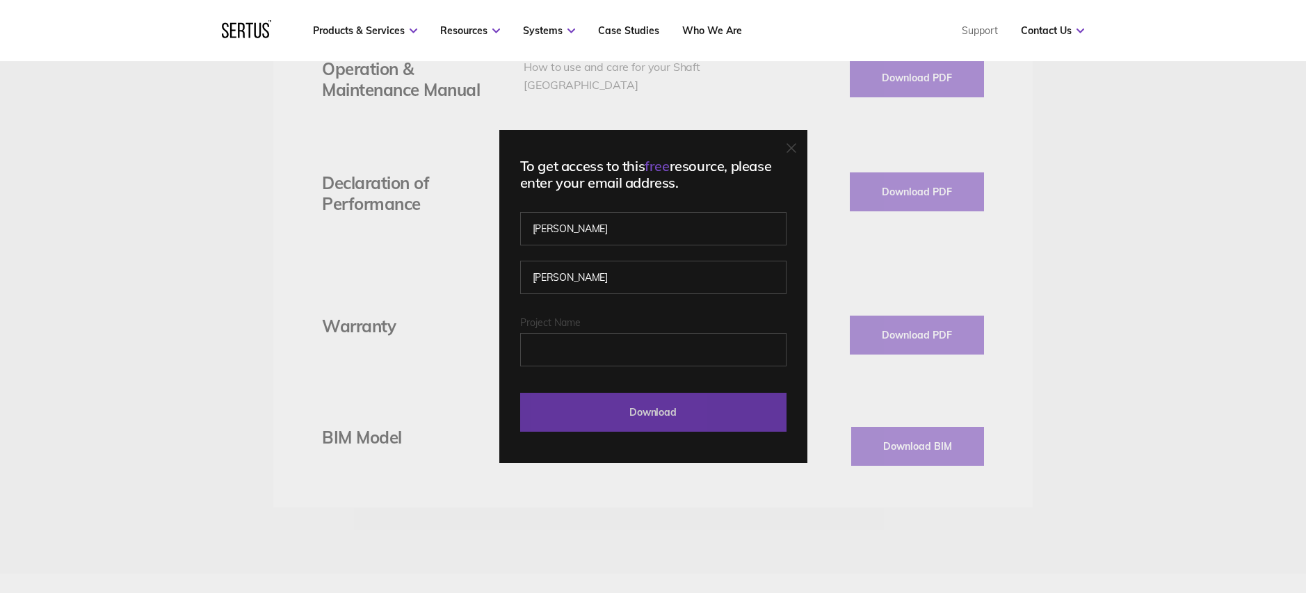
drag, startPoint x: 719, startPoint y: 403, endPoint x: 733, endPoint y: 406, distance: 13.4
click at [720, 403] on input "Download" at bounding box center [653, 412] width 266 height 39
